Goal: Check status: Check status

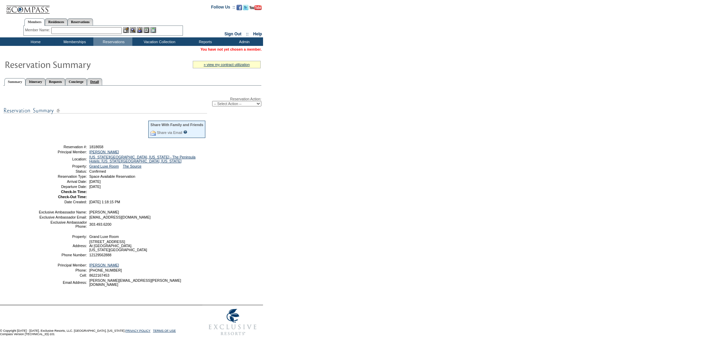
click at [103, 82] on link "Detail" at bounding box center [95, 81] width 16 height 7
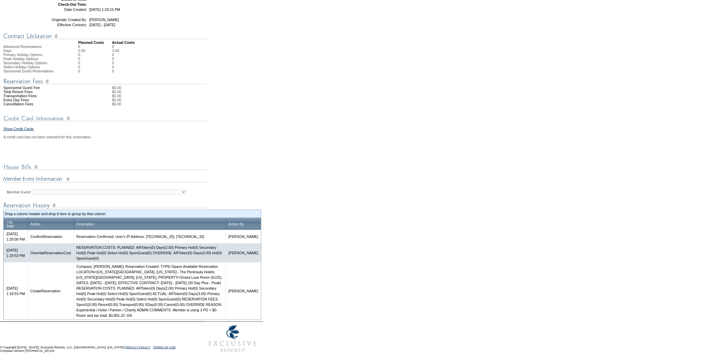
scroll to position [185, 0]
drag, startPoint x: 143, startPoint y: 315, endPoint x: 160, endPoint y: 316, distance: 17.3
click at [160, 316] on td "Compass; [PERSON_NAME]; Reservation Created: TYPE=Space Available Reservation L…" at bounding box center [150, 290] width 152 height 57
copy td "$3,801.22"
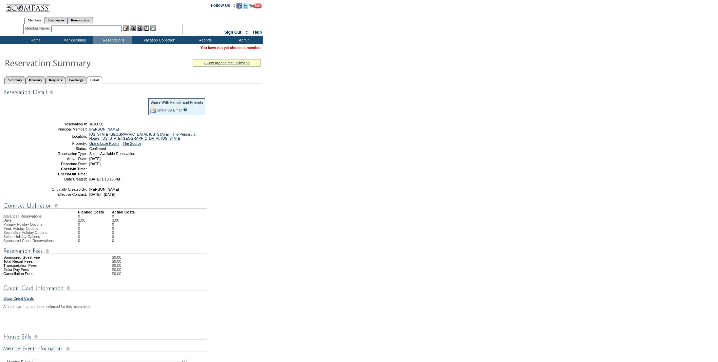
scroll to position [0, 0]
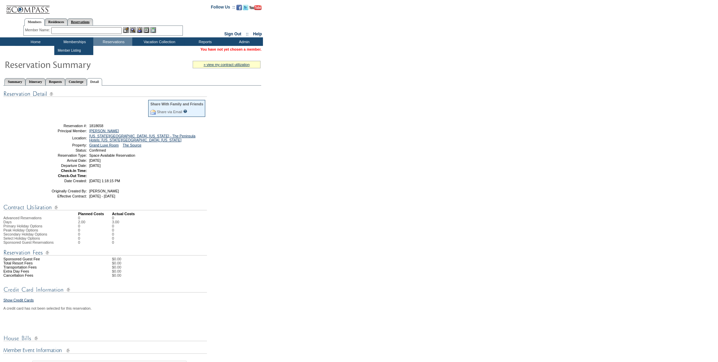
click at [86, 19] on link "Reservations" at bounding box center [80, 21] width 25 height 7
click at [59, 27] on input "text" at bounding box center [65, 30] width 30 height 7
paste input "1818652"
type input "1818652"
click at [84, 29] on img at bounding box center [84, 30] width 6 height 6
